Goal: Task Accomplishment & Management: Use online tool/utility

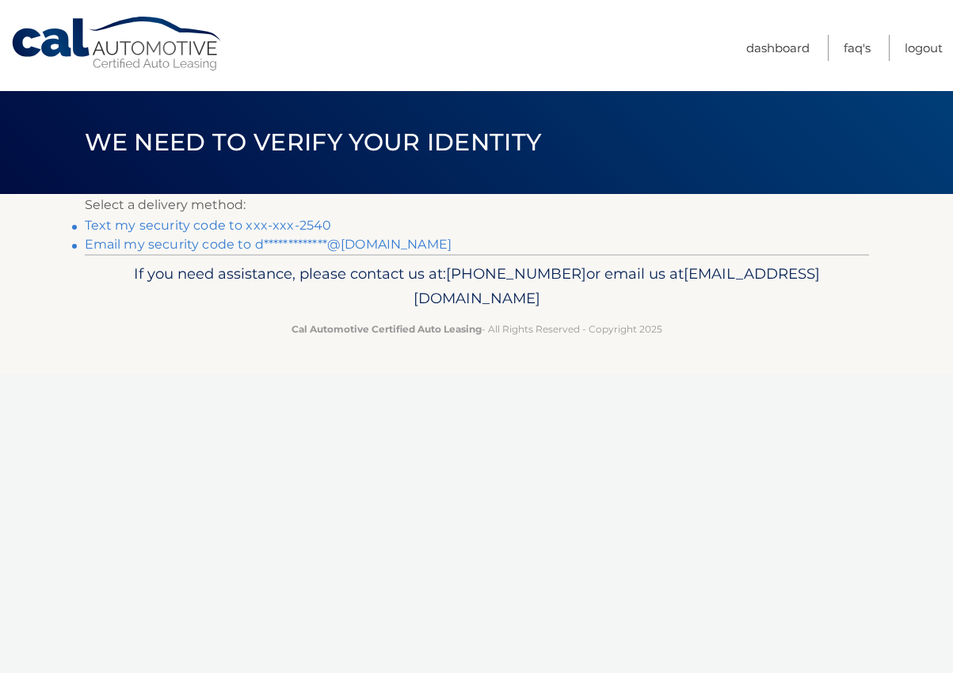
click at [252, 223] on link "Text my security code to xxx-xxx-2540" at bounding box center [208, 225] width 247 height 15
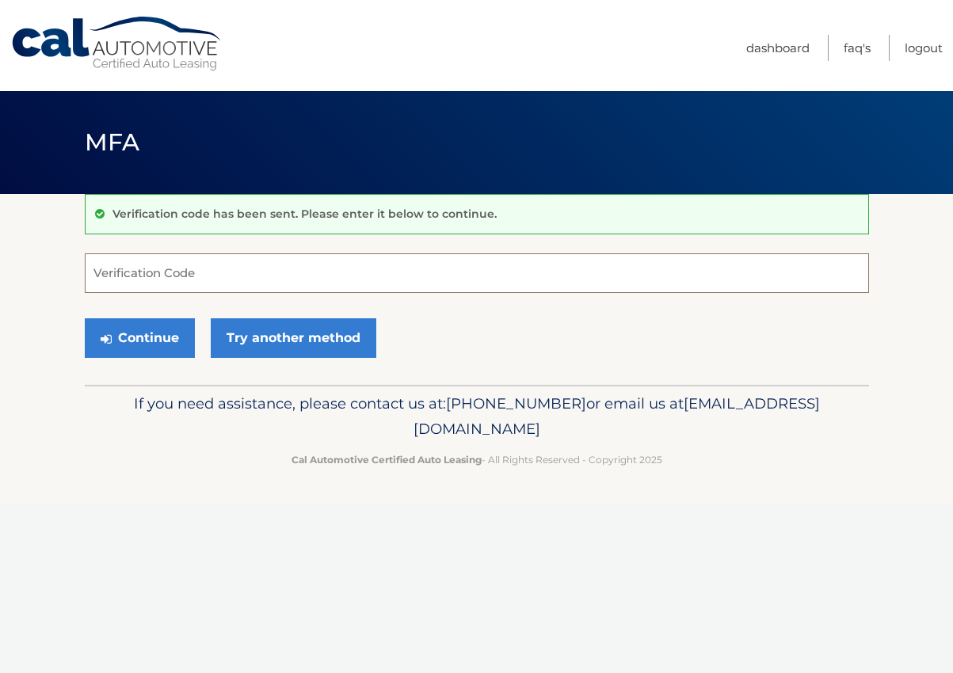
drag, startPoint x: 250, startPoint y: 266, endPoint x: 246, endPoint y: 258, distance: 8.9
click at [250, 267] on input "Verification Code" at bounding box center [477, 273] width 784 height 40
type input "909935"
click at [167, 349] on button "Continue" at bounding box center [140, 338] width 110 height 40
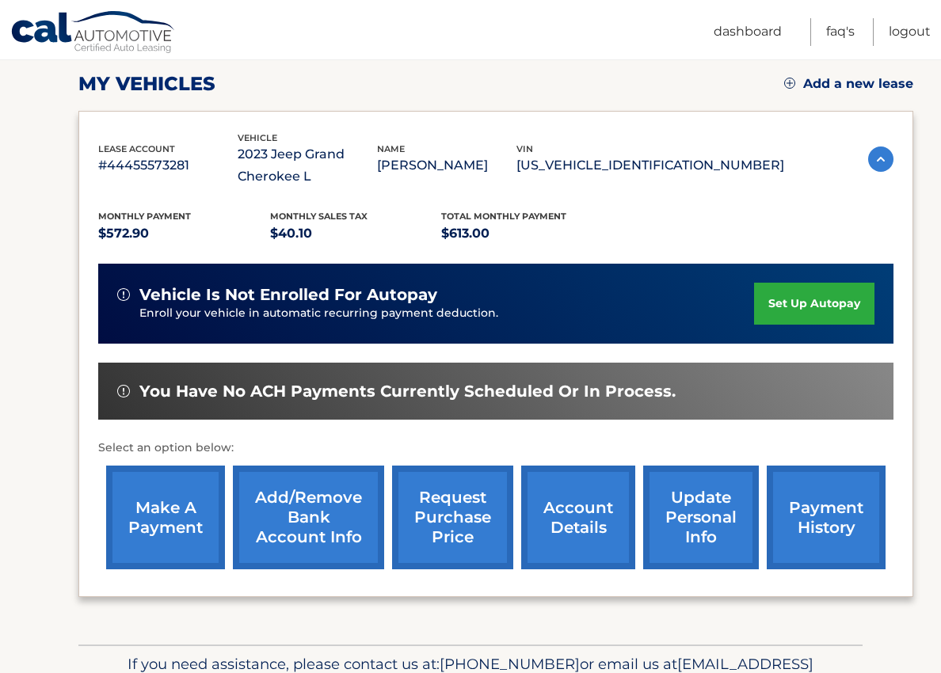
scroll to position [248, 0]
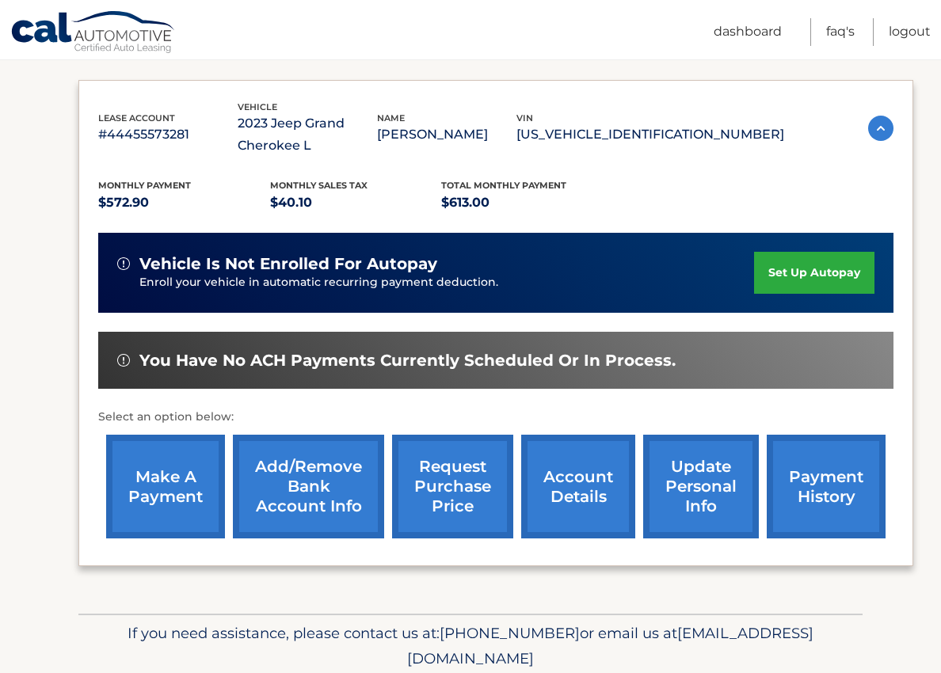
click at [161, 459] on link "make a payment" at bounding box center [165, 487] width 119 height 104
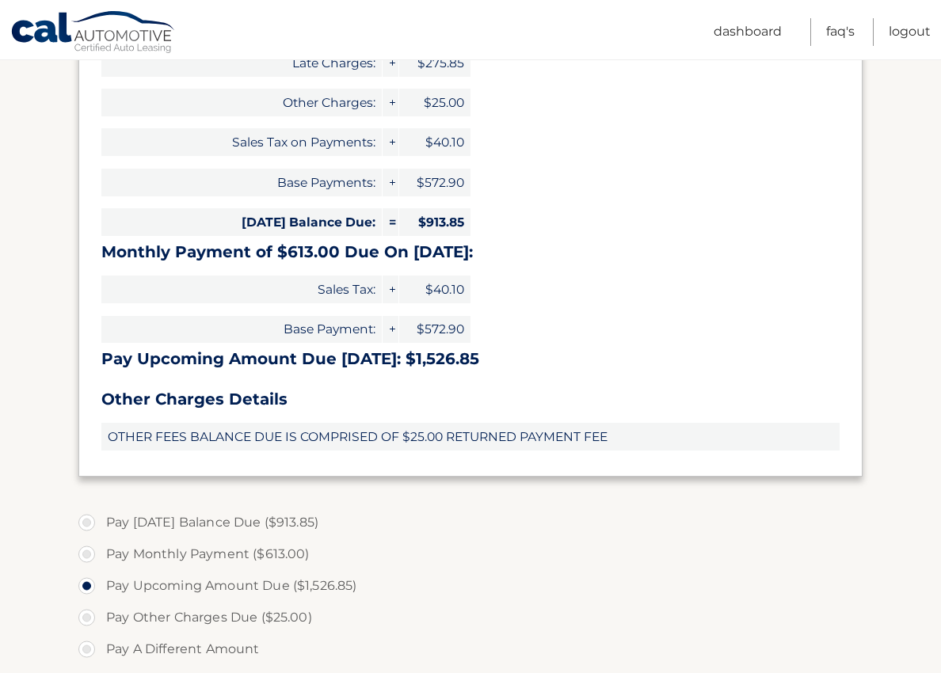
scroll to position [318, 0]
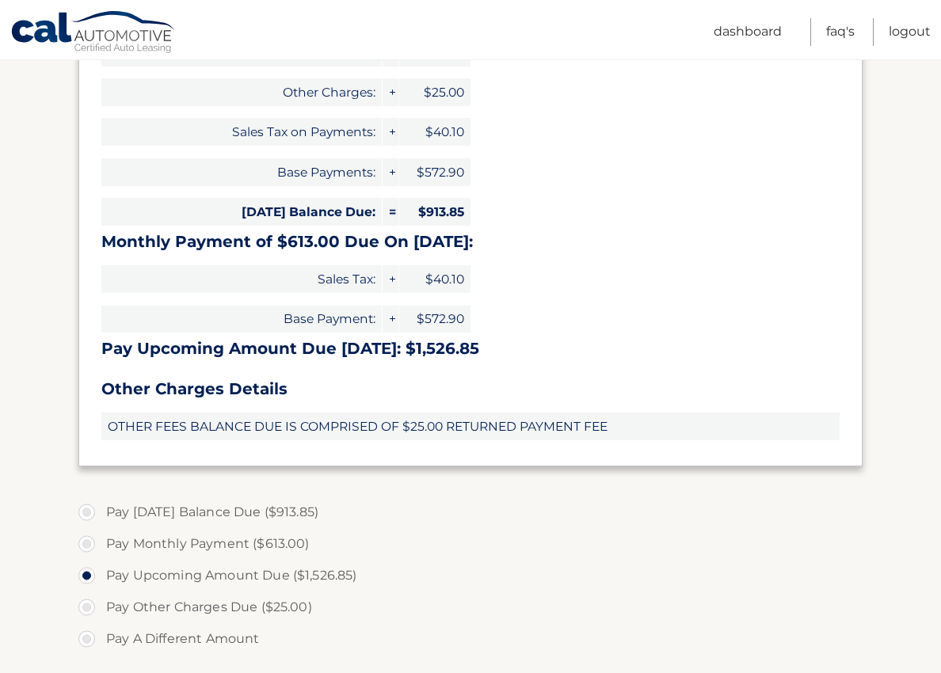
click at [89, 539] on label "Pay Monthly Payment ($613.00)" at bounding box center [470, 544] width 784 height 32
click at [89, 539] on input "Pay Monthly Payment ($613.00)" at bounding box center [93, 540] width 16 height 25
radio input "true"
type input "613.00"
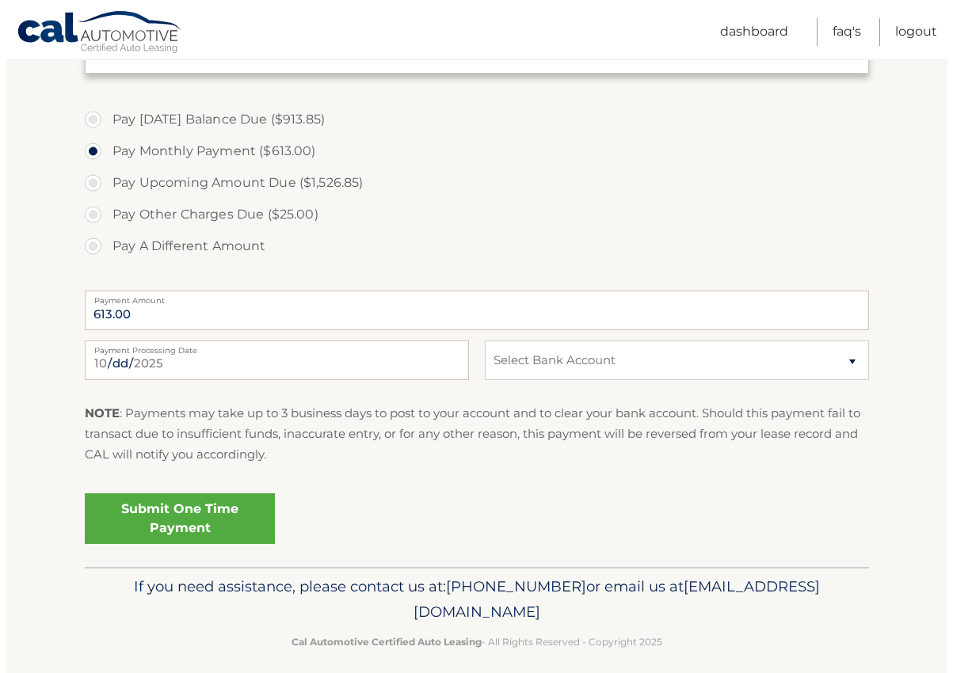
scroll to position [726, 0]
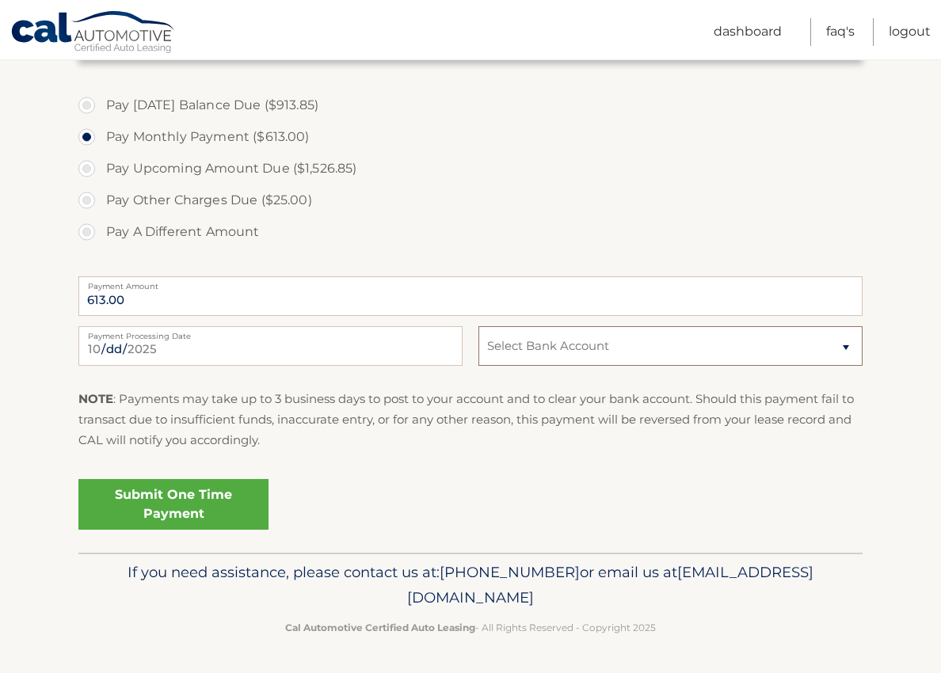
click at [711, 356] on select "Select Bank Account New Account JPMORGAN CHASE BANK, NA *****3216 Checking BANK…" at bounding box center [670, 346] width 384 height 40
select select "YWQ1MmUyMDAtYWMzZi00ZDQ2LWIwZTMtNTYyYTU2YjMyZDFk"
click at [478, 326] on select "Select Bank Account New Account JPMORGAN CHASE BANK, NA *****3216 Checking BANK…" at bounding box center [670, 346] width 384 height 40
click at [224, 509] on link "Submit One Time Payment" at bounding box center [173, 504] width 190 height 51
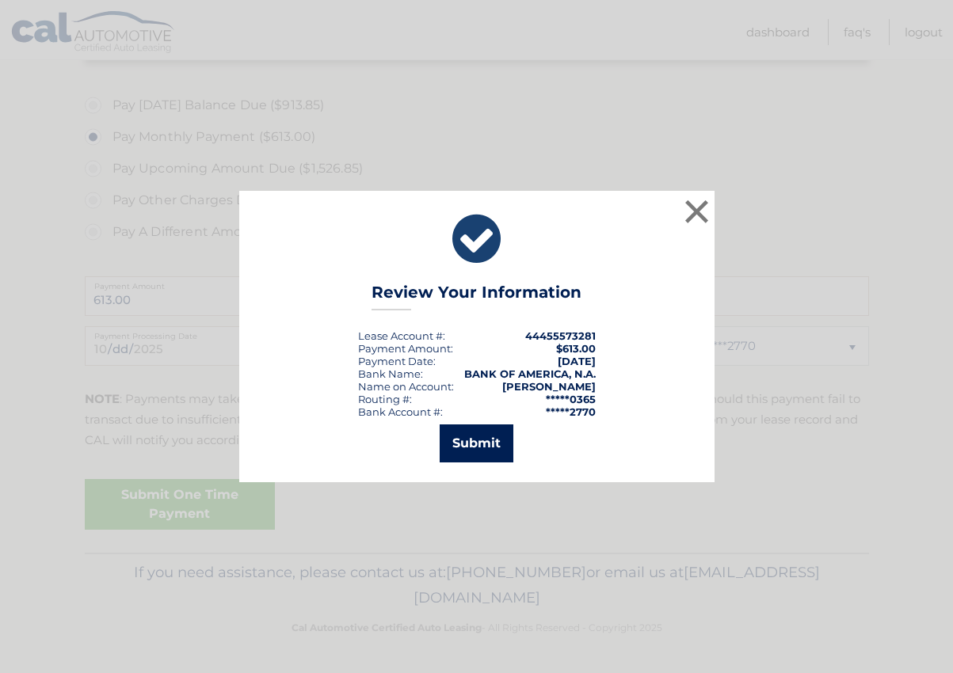
click at [482, 445] on button "Submit" at bounding box center [477, 444] width 74 height 38
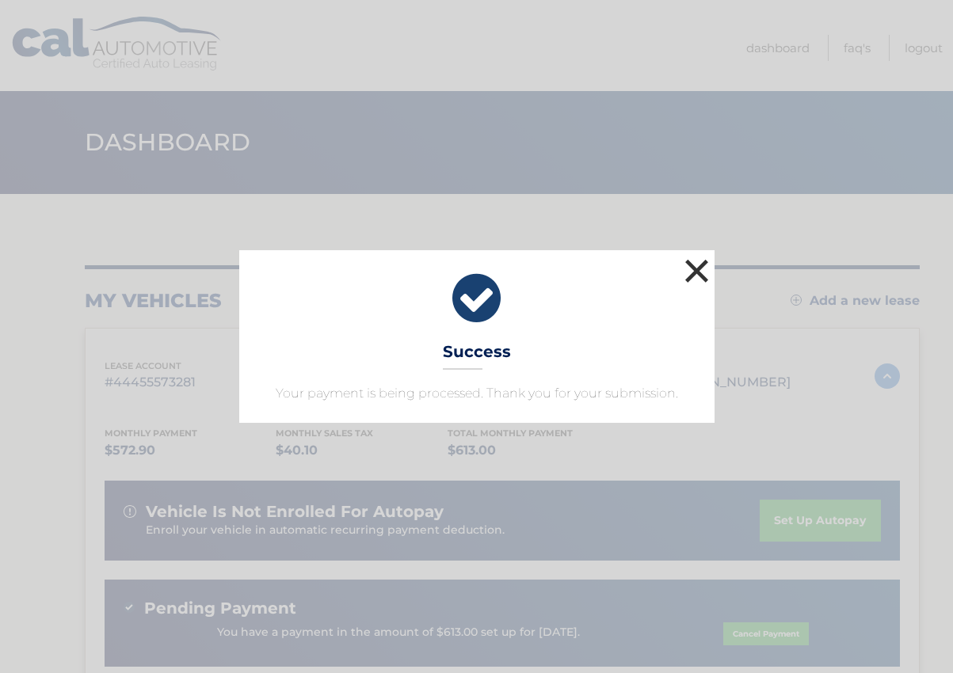
click at [699, 273] on button "×" at bounding box center [697, 271] width 32 height 32
